Goal: Ask a question: Seek information or help from site administrators or community

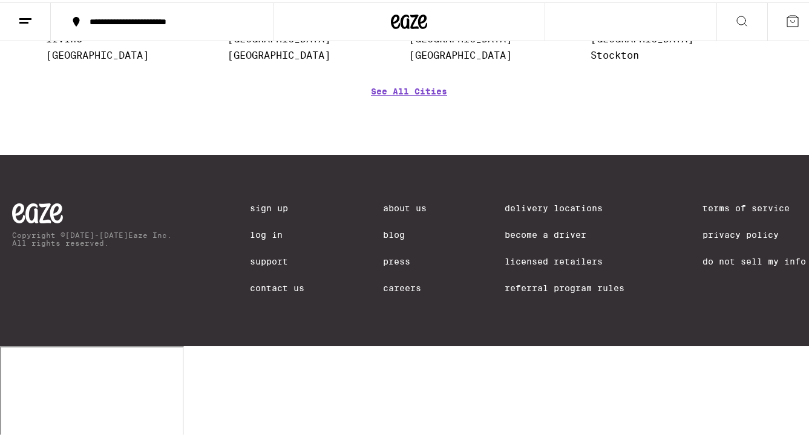
scroll to position [5227, 0]
click at [265, 264] on link "Support" at bounding box center [277, 259] width 54 height 10
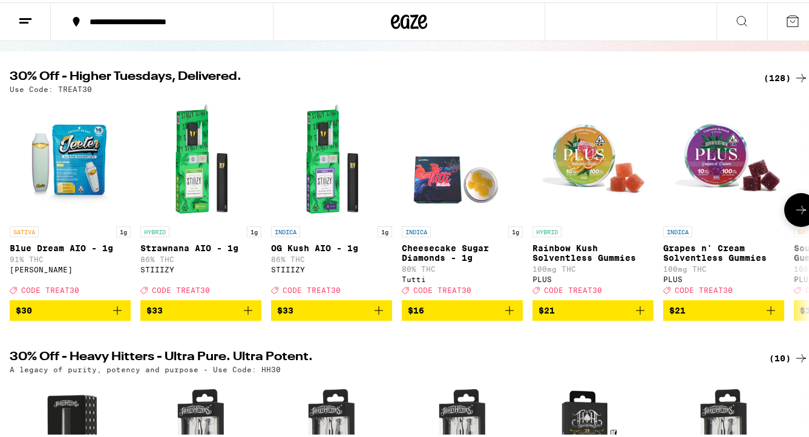
click at [437, 197] on img "Open page for Cheesecake Sugar Diamonds - 1g from Tutti" at bounding box center [462, 157] width 121 height 121
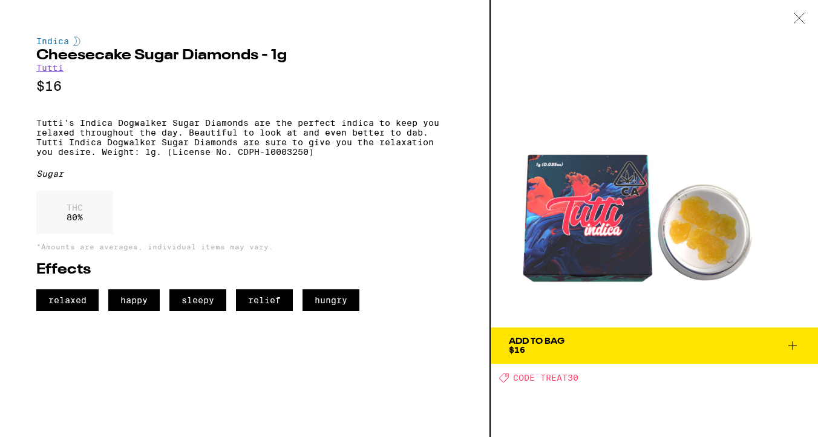
click at [797, 20] on icon at bounding box center [799, 18] width 12 height 11
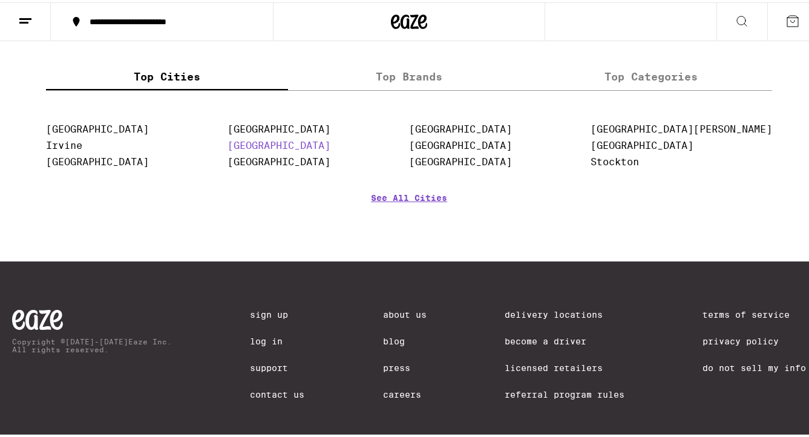
scroll to position [5227, 0]
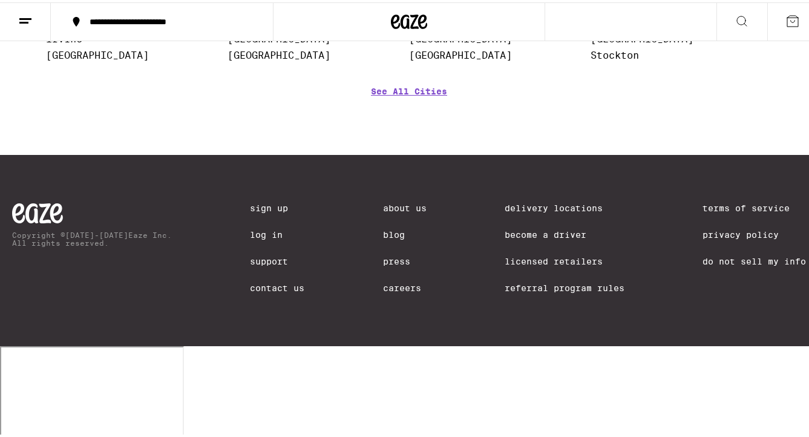
click at [250, 290] on link "Contact Us" at bounding box center [277, 286] width 54 height 10
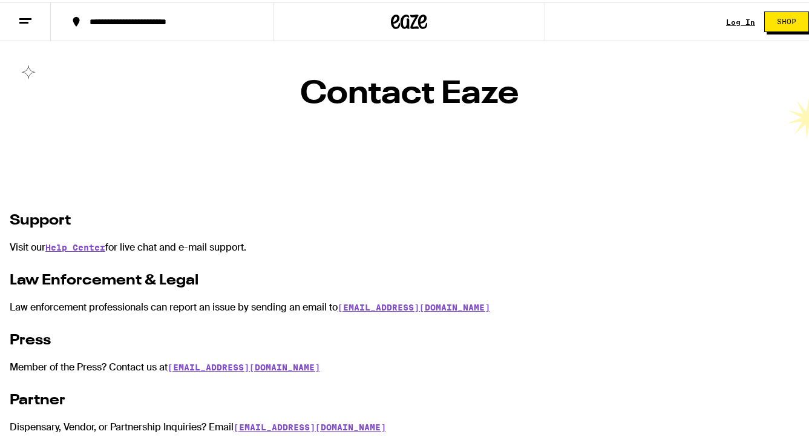
scroll to position [62, 0]
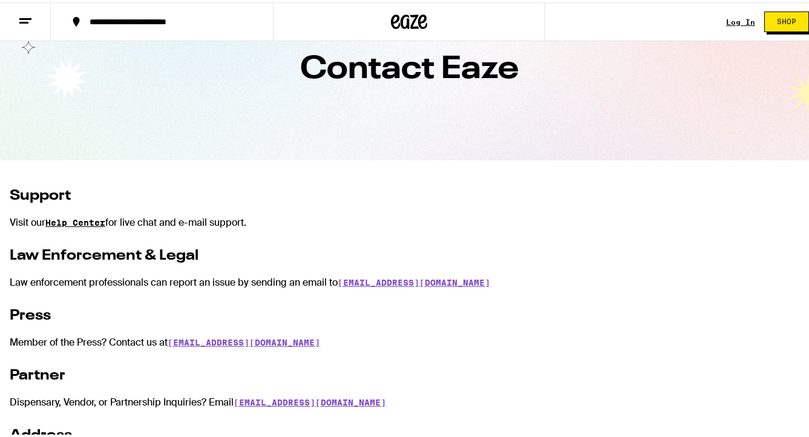
click at [92, 221] on link "Help Center" at bounding box center [75, 220] width 60 height 10
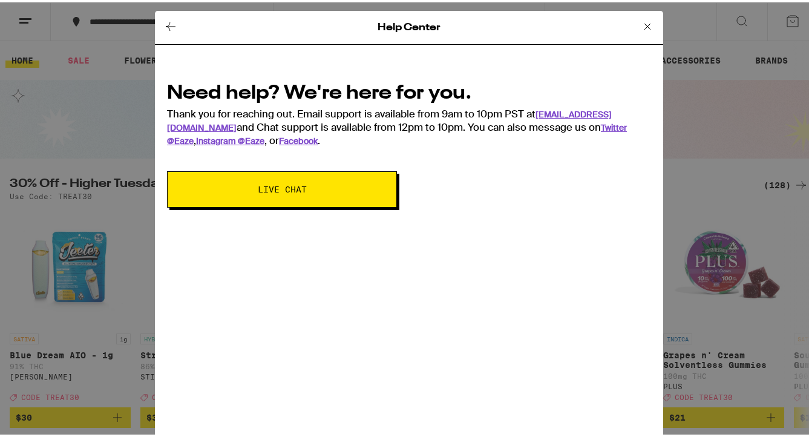
click at [282, 186] on span "Live Chat" at bounding box center [282, 187] width 49 height 8
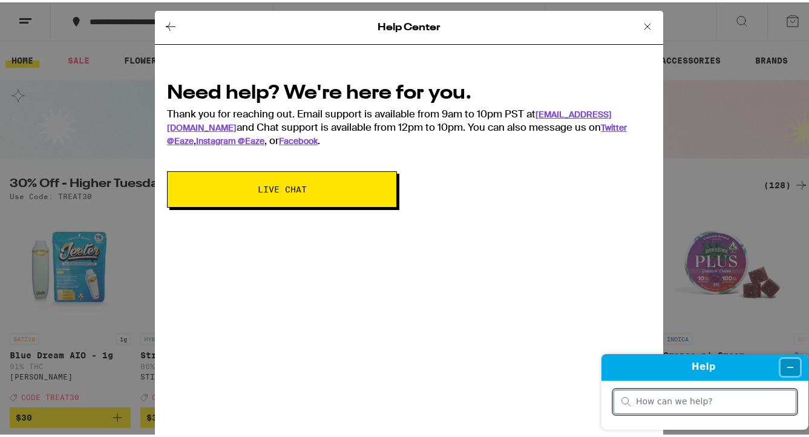
click at [795, 367] on button "Minimize widget" at bounding box center [789, 367] width 19 height 17
